Goal: Information Seeking & Learning: Learn about a topic

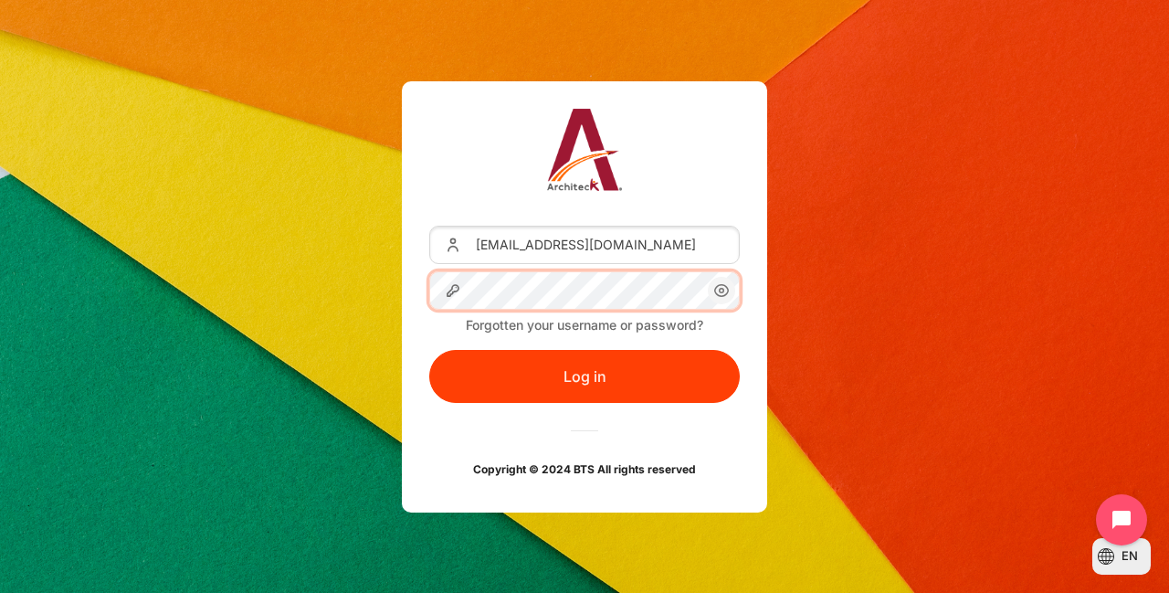
click at [429, 350] on button "Log in" at bounding box center [584, 376] width 311 height 53
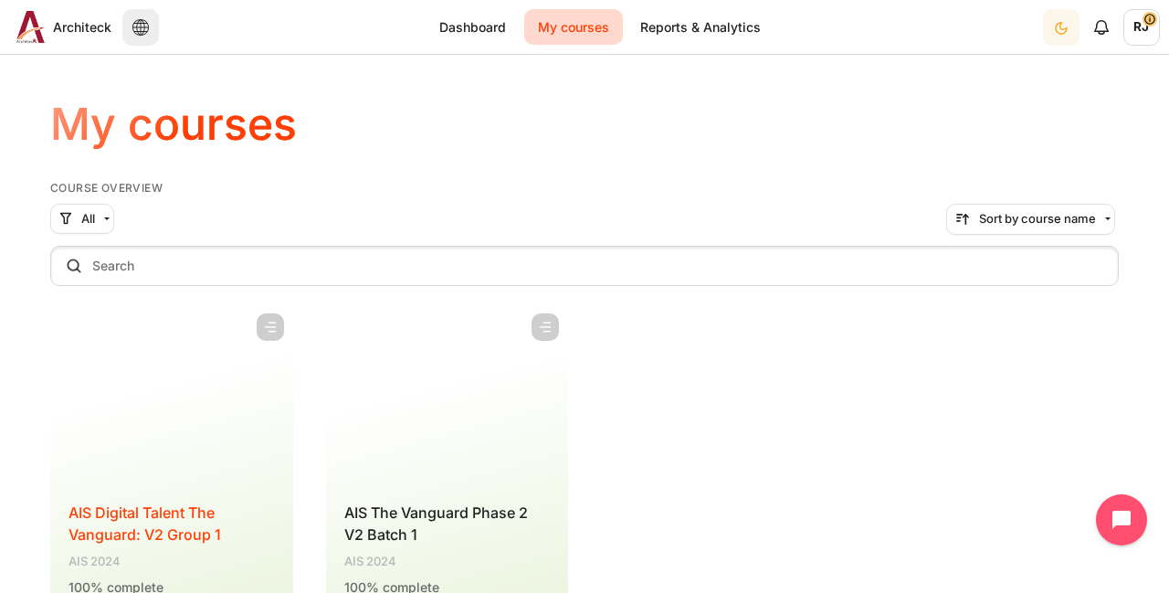
click at [152, 515] on span "AIS Digital Talent The Vanguard: V2 Group 1" at bounding box center [145, 523] width 153 height 40
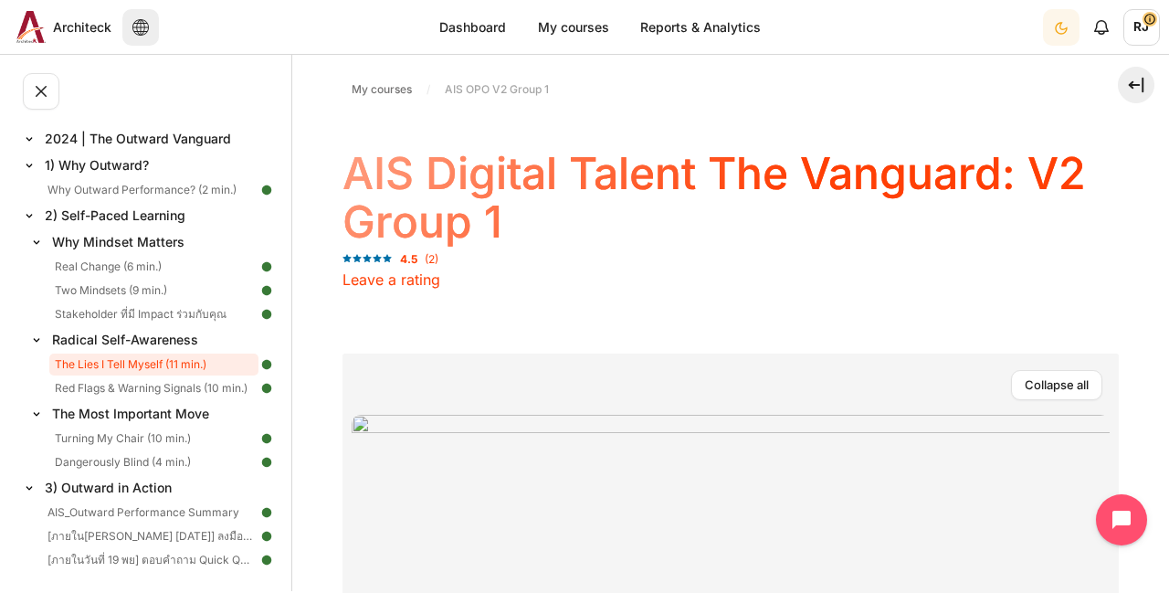
scroll to position [183, 0]
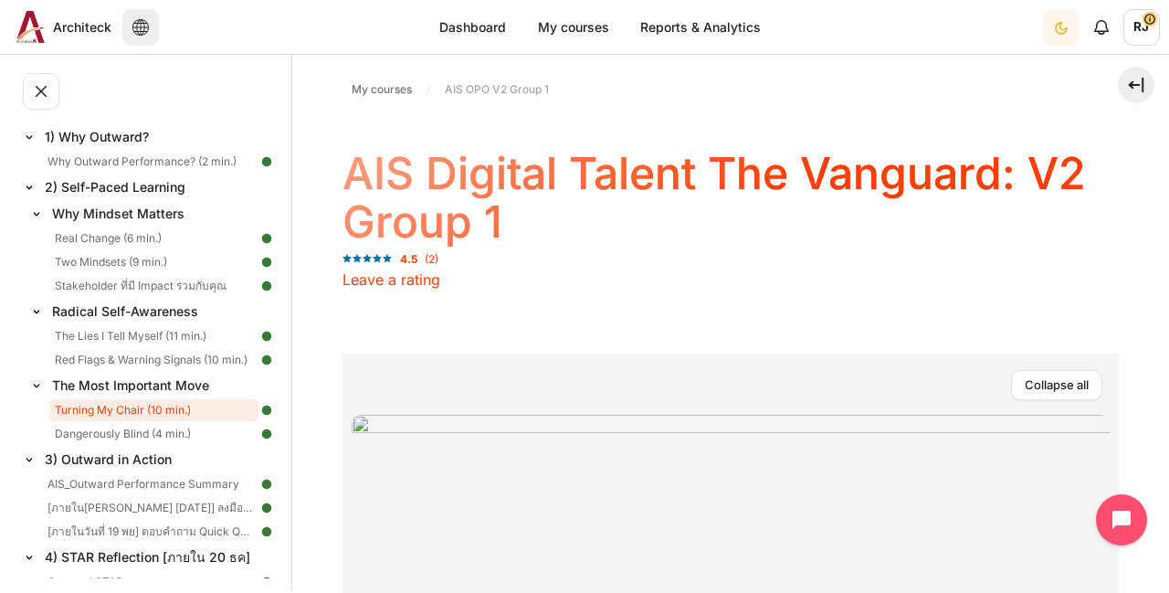
click at [151, 408] on link "Turning My Chair (10 min.)" at bounding box center [153, 410] width 209 height 22
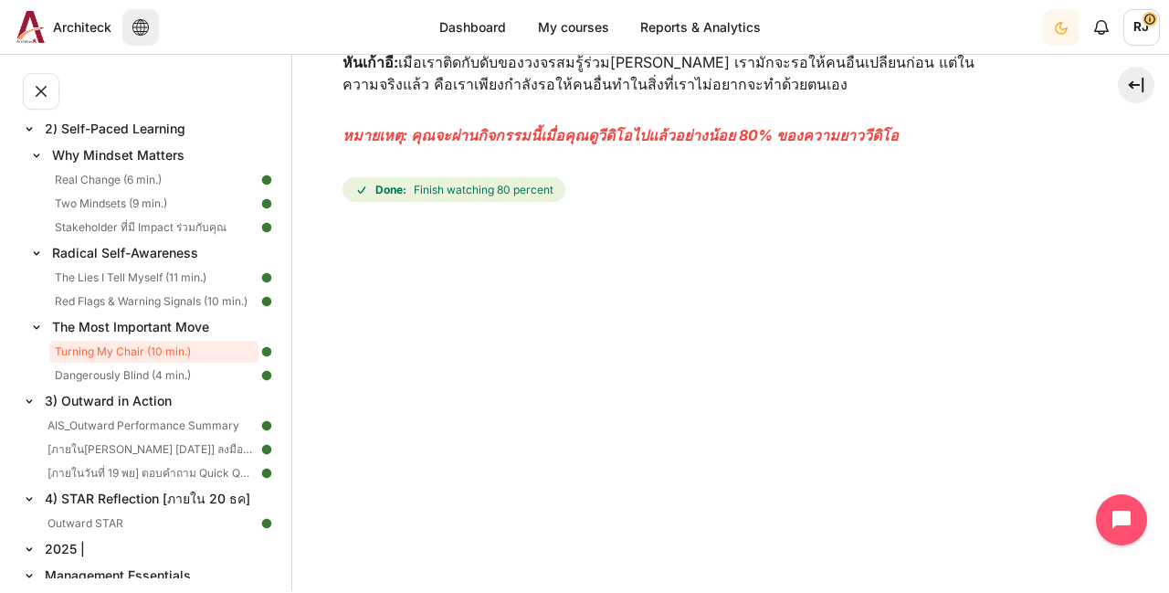
scroll to position [365, 0]
